Goal: Task Accomplishment & Management: Manage account settings

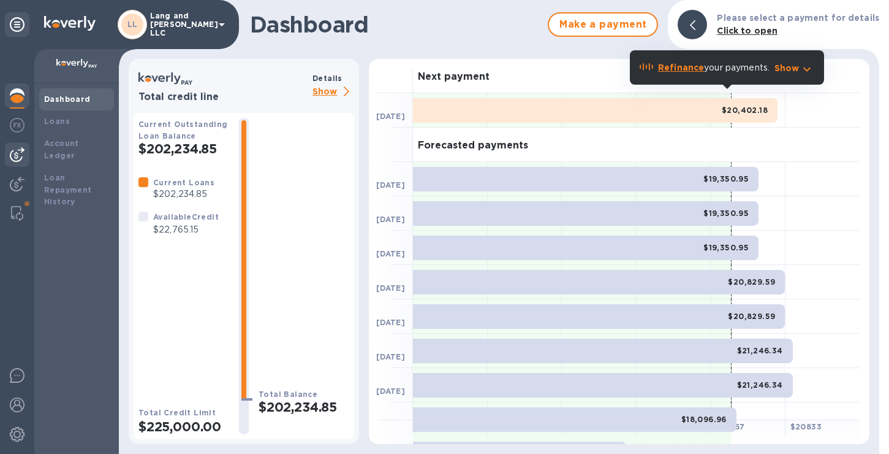
click at [17, 151] on img at bounding box center [17, 154] width 15 height 15
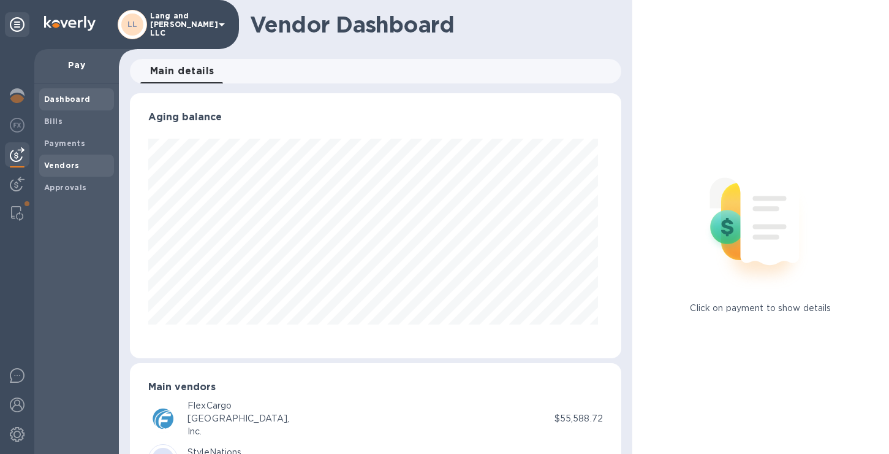
scroll to position [265, 487]
click at [66, 125] on span "Bills" at bounding box center [76, 121] width 65 height 12
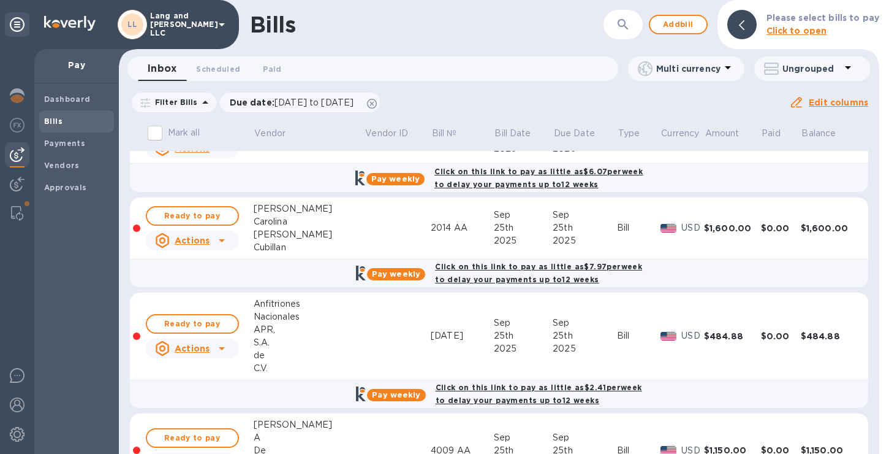
scroll to position [1350, 0]
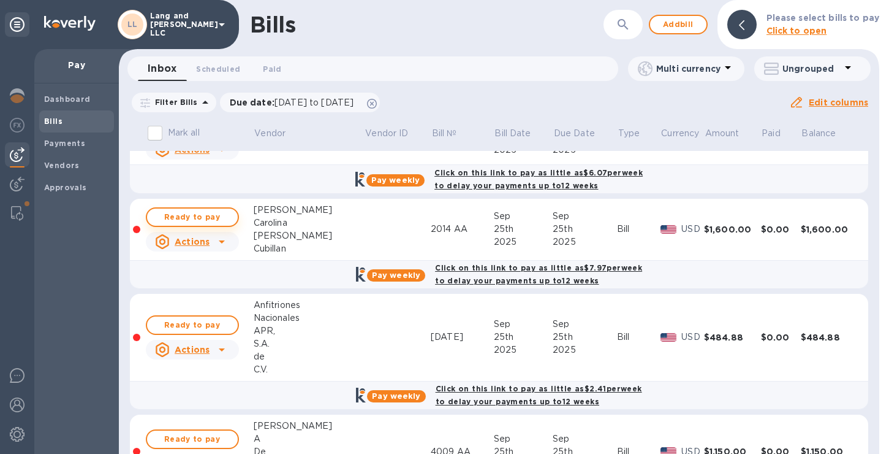
click at [219, 216] on span "Ready to pay" at bounding box center [192, 217] width 71 height 15
click at [189, 220] on span "Ready to pay" at bounding box center [192, 217] width 71 height 15
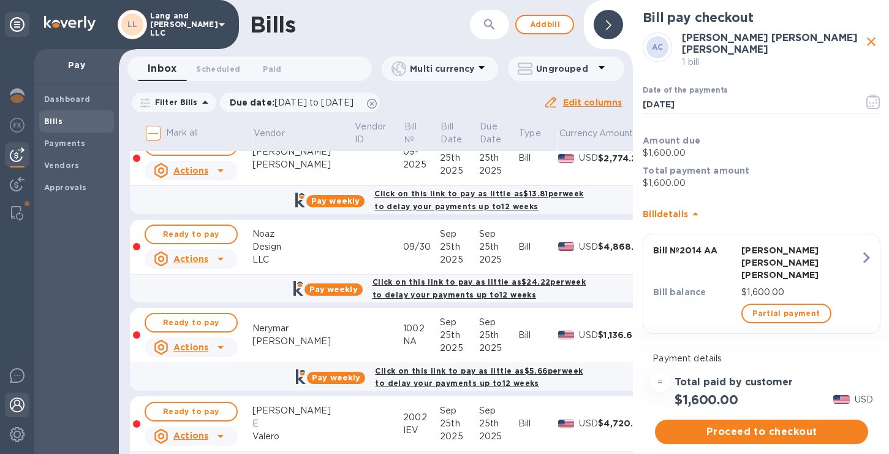
scroll to position [902, 0]
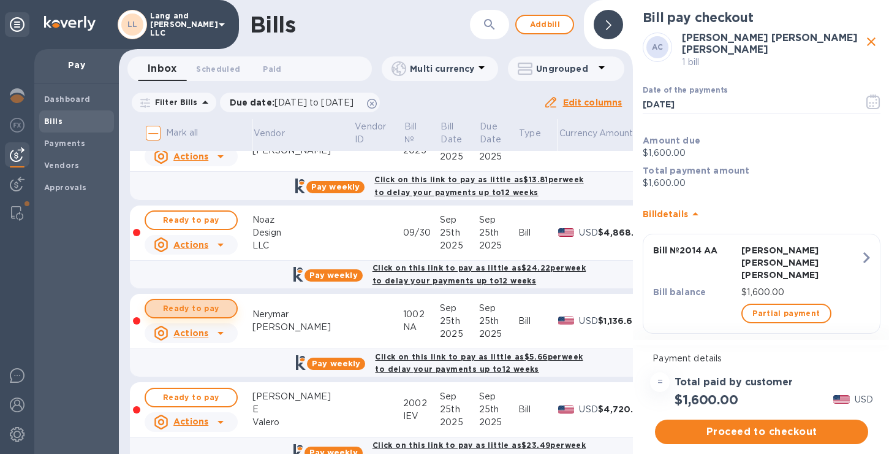
click at [177, 309] on span "Ready to pay" at bounding box center [191, 308] width 71 height 15
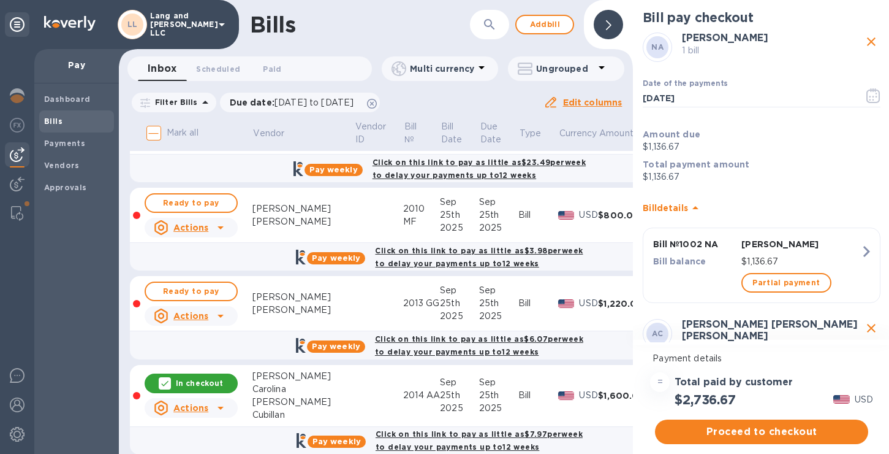
scroll to position [1222, 0]
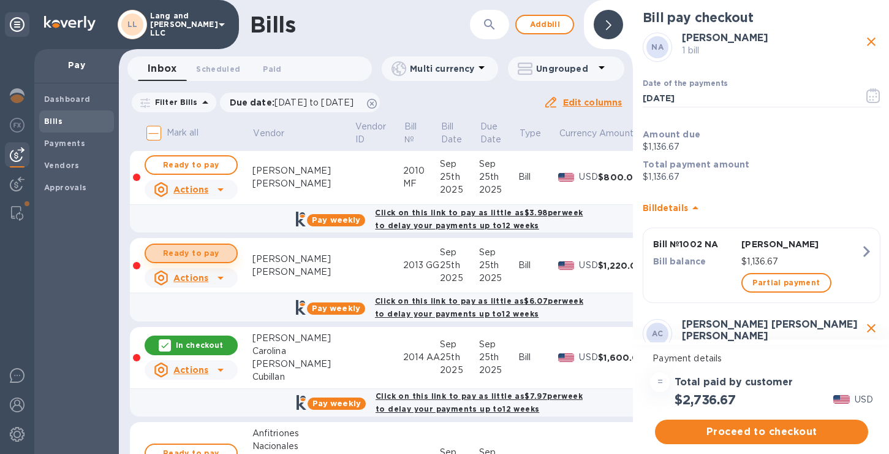
click at [203, 256] on span "Ready to pay" at bounding box center [191, 253] width 71 height 15
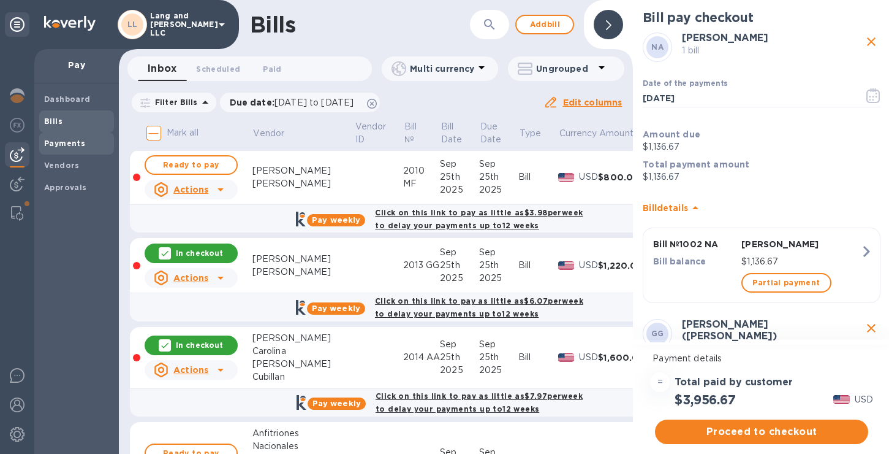
click at [58, 146] on b "Payments" at bounding box center [64, 143] width 41 height 9
